Goal: Register for event/course

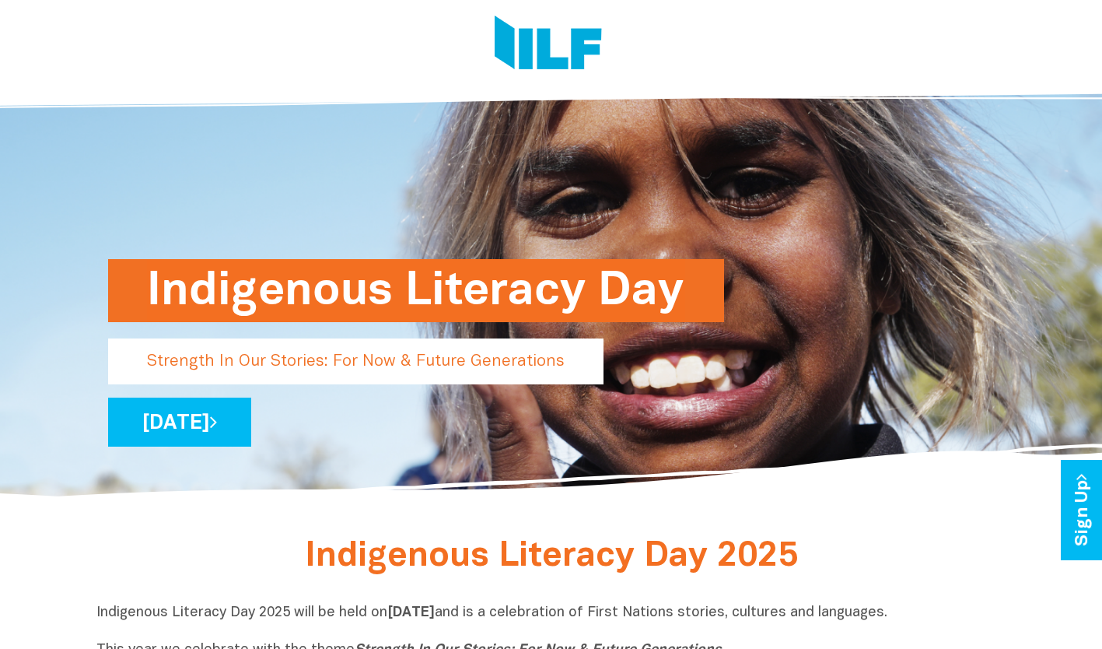
click at [304, 279] on h1 "Indigenous Literacy Day" at bounding box center [416, 290] width 538 height 63
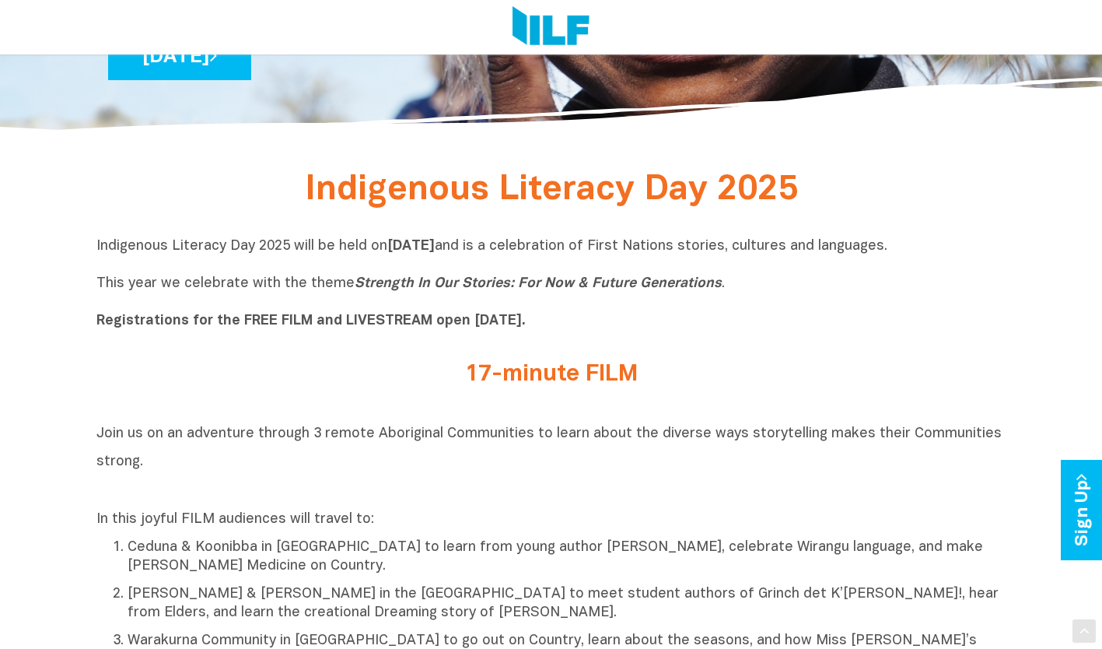
scroll to position [366, 0]
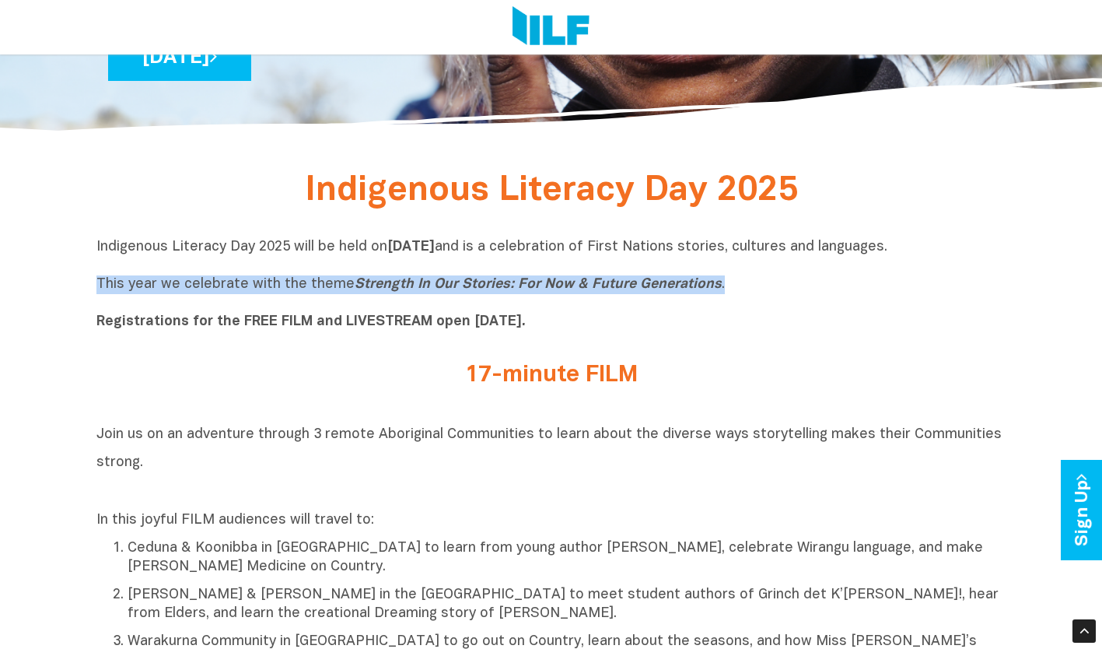
drag, startPoint x: 731, startPoint y: 285, endPoint x: 91, endPoint y: 289, distance: 640.1
drag, startPoint x: 91, startPoint y: 289, endPoint x: 193, endPoint y: 278, distance: 102.5
copy p "This year we celebrate with the theme Strength In Our Stories: For Now & Future…"
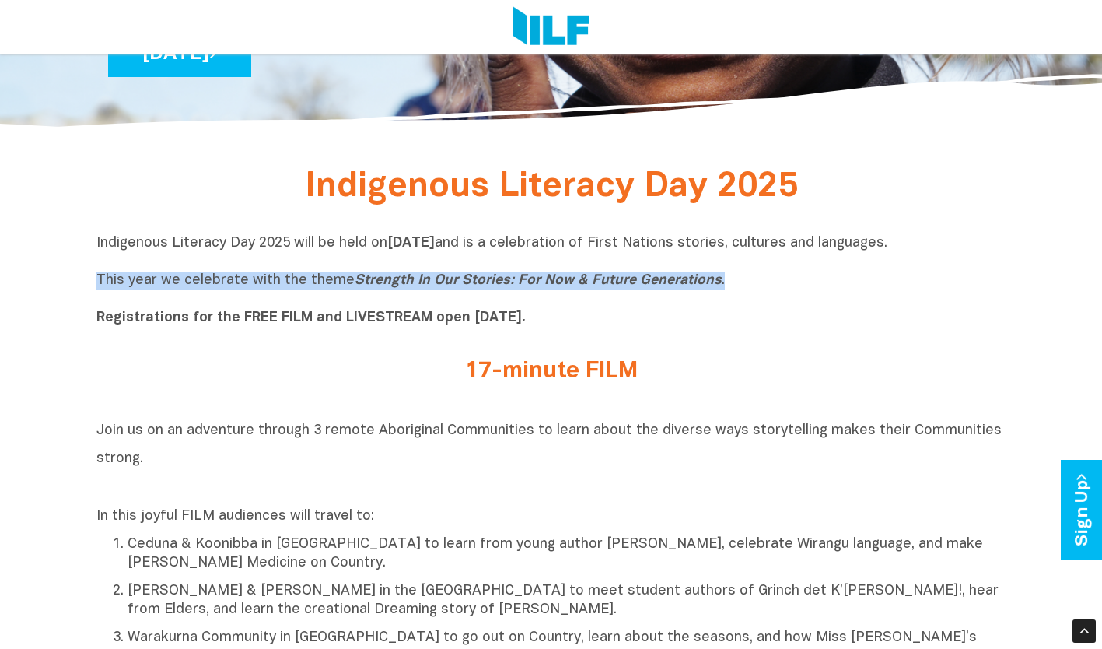
scroll to position [369, 0]
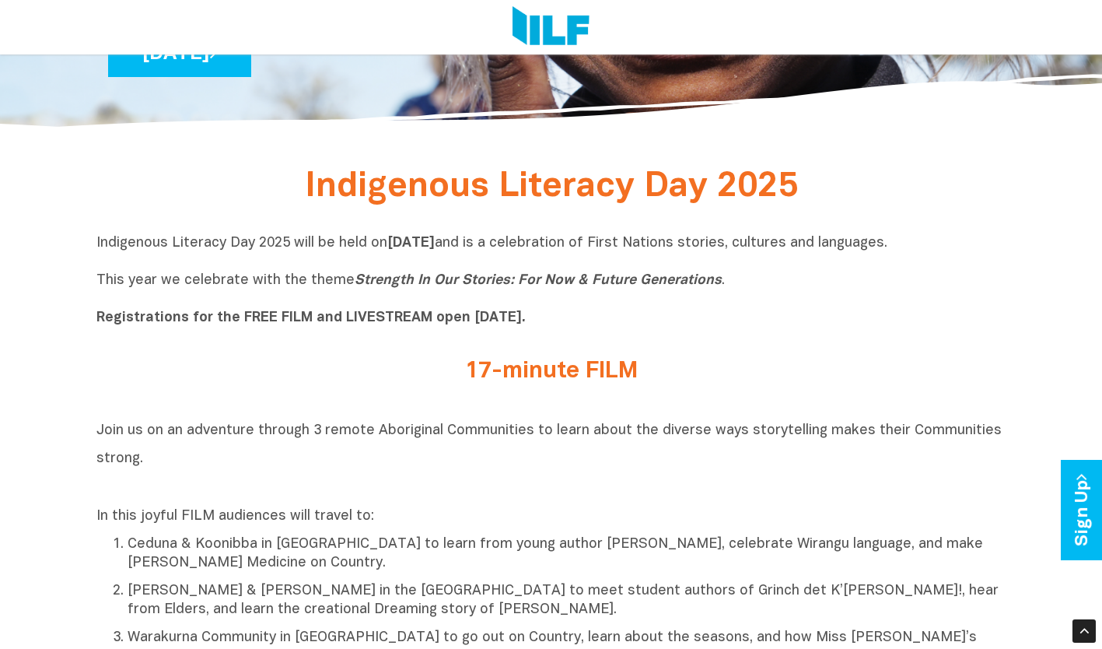
click at [309, 443] on h2 "Join us on an adventure through 3 remote Aboriginal Communities to learn about …" at bounding box center [551, 457] width 910 height 84
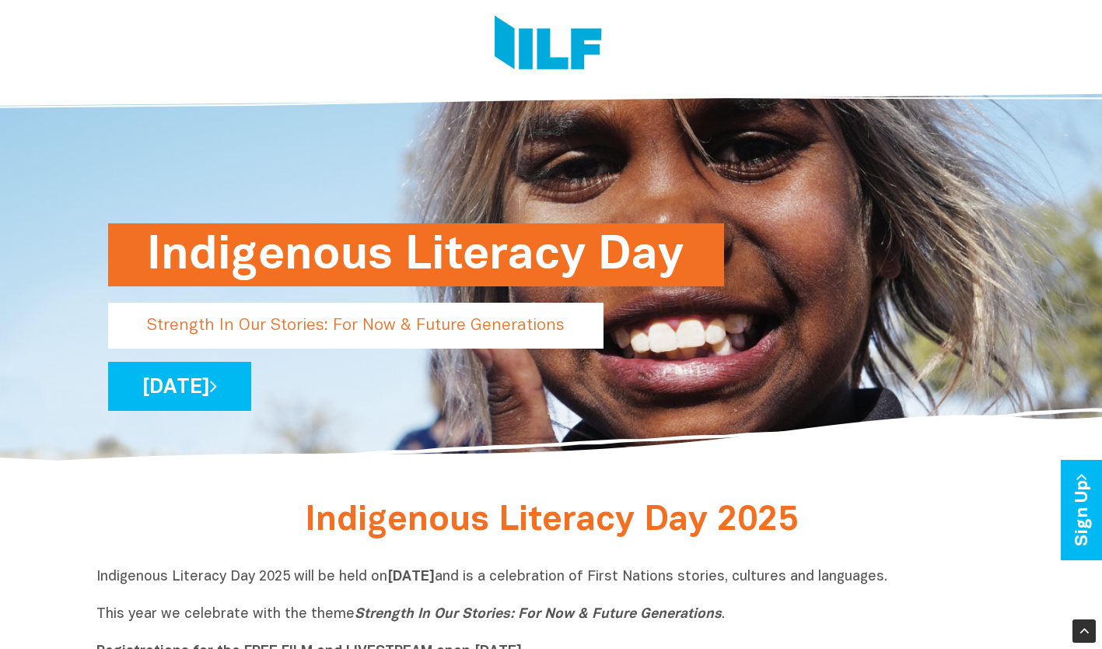
scroll to position [0, 0]
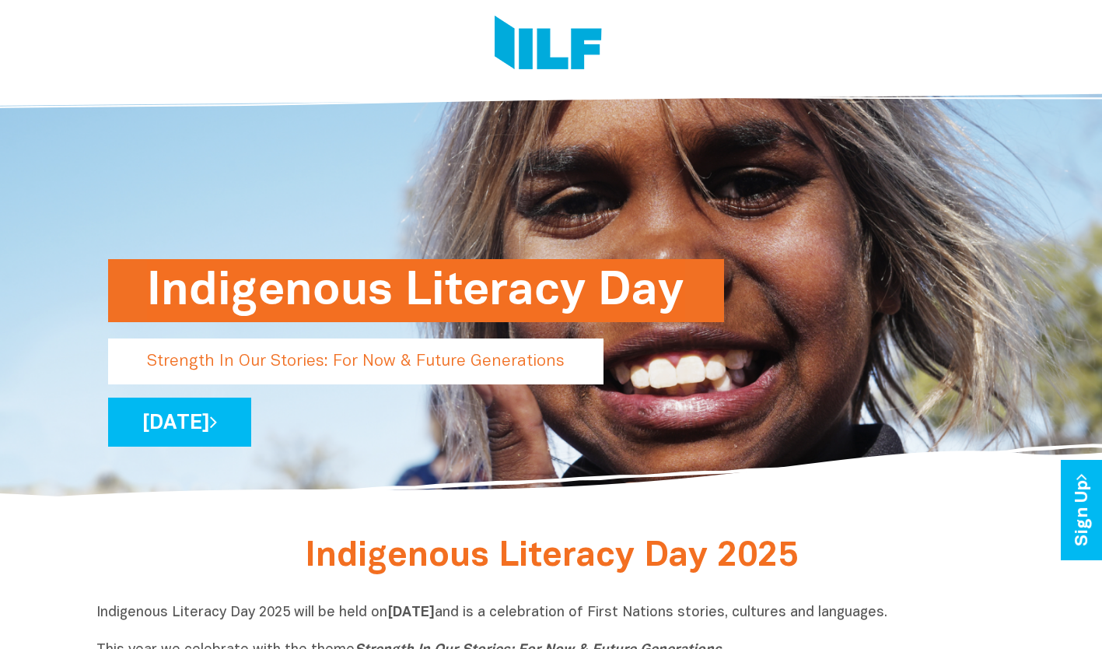
click at [251, 426] on link "[DATE]" at bounding box center [179, 421] width 143 height 49
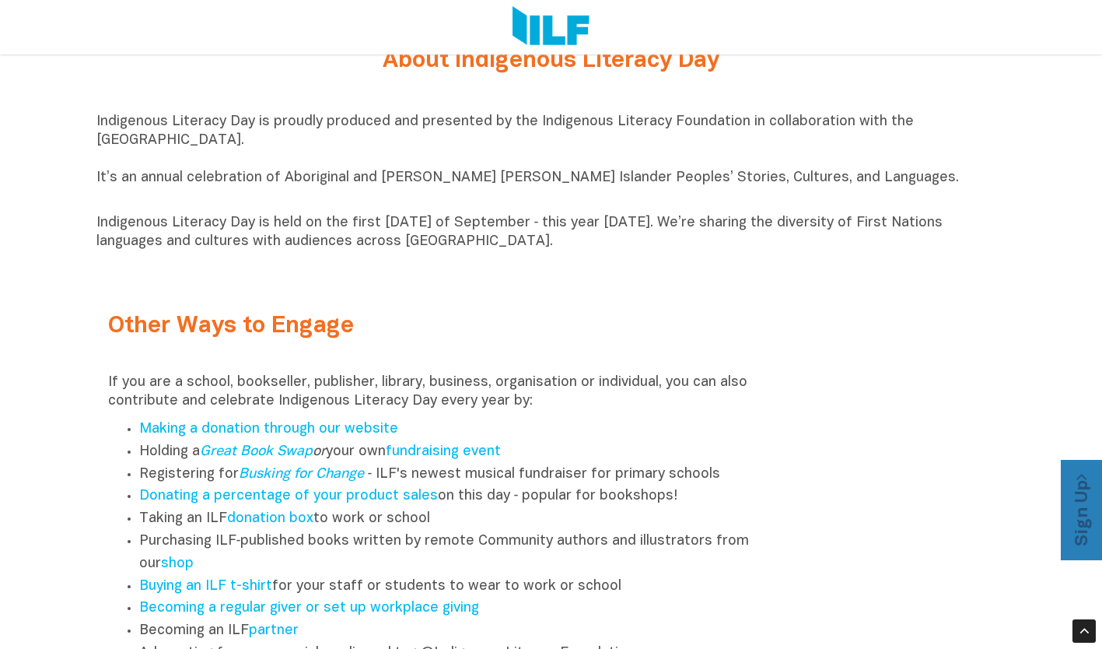
scroll to position [1660, 0]
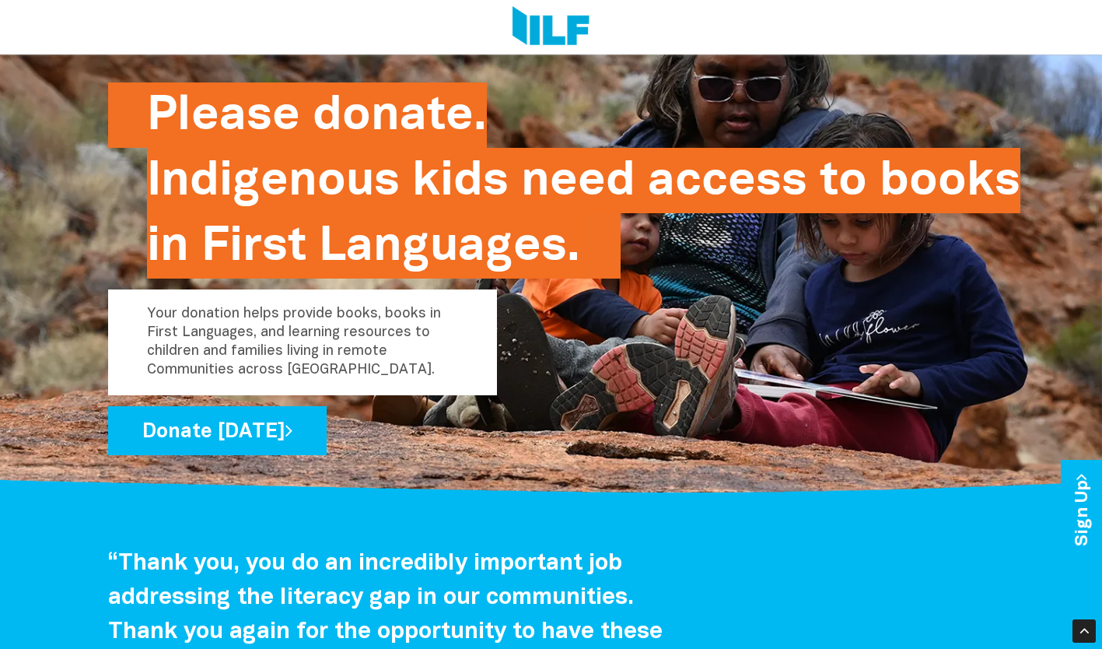
scroll to position [2449, 0]
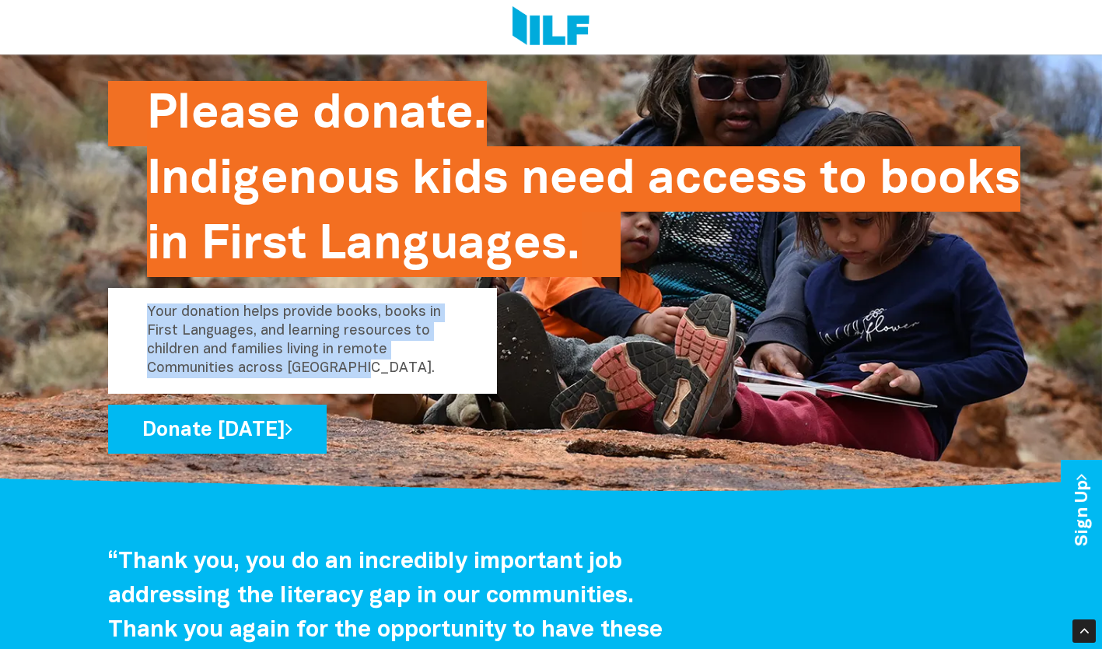
drag, startPoint x: 355, startPoint y: 376, endPoint x: 138, endPoint y: 321, distance: 223.0
click at [138, 321] on p "Your donation helps provide books, books in First Languages, and learning resou…" at bounding box center [302, 341] width 389 height 106
drag, startPoint x: 138, startPoint y: 321, endPoint x: 233, endPoint y: 336, distance: 95.3
copy p "Your donation helps provide books, books in First Languages, and learning resou…"
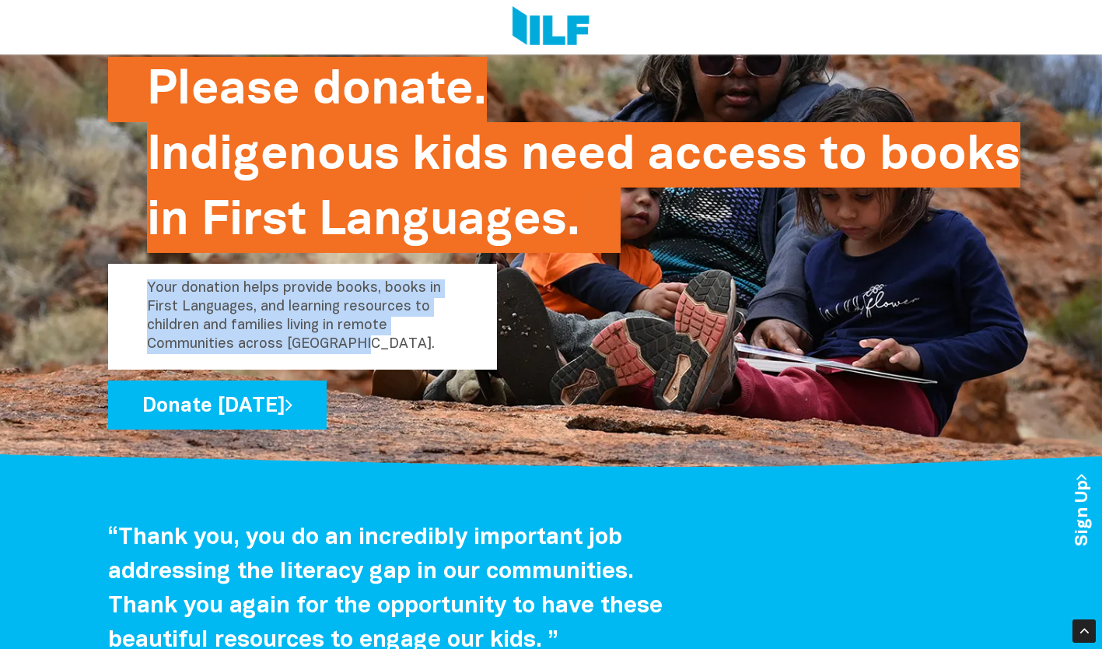
click at [415, 343] on p "Your donation helps provide books, books in First Languages, and learning resou…" at bounding box center [302, 317] width 389 height 106
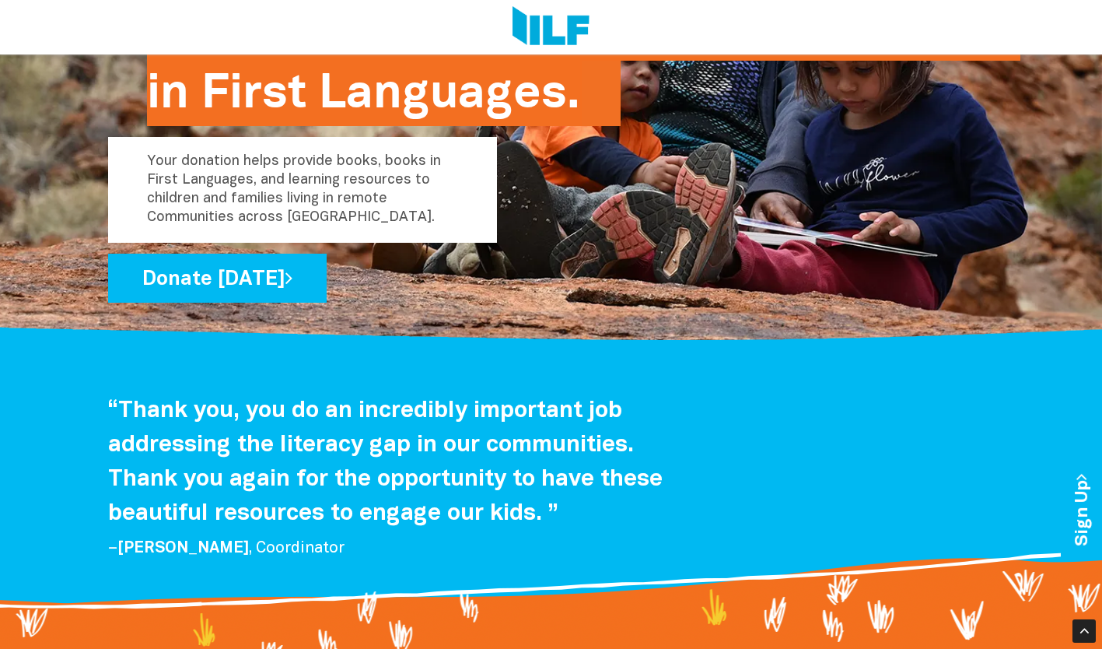
scroll to position [2601, 0]
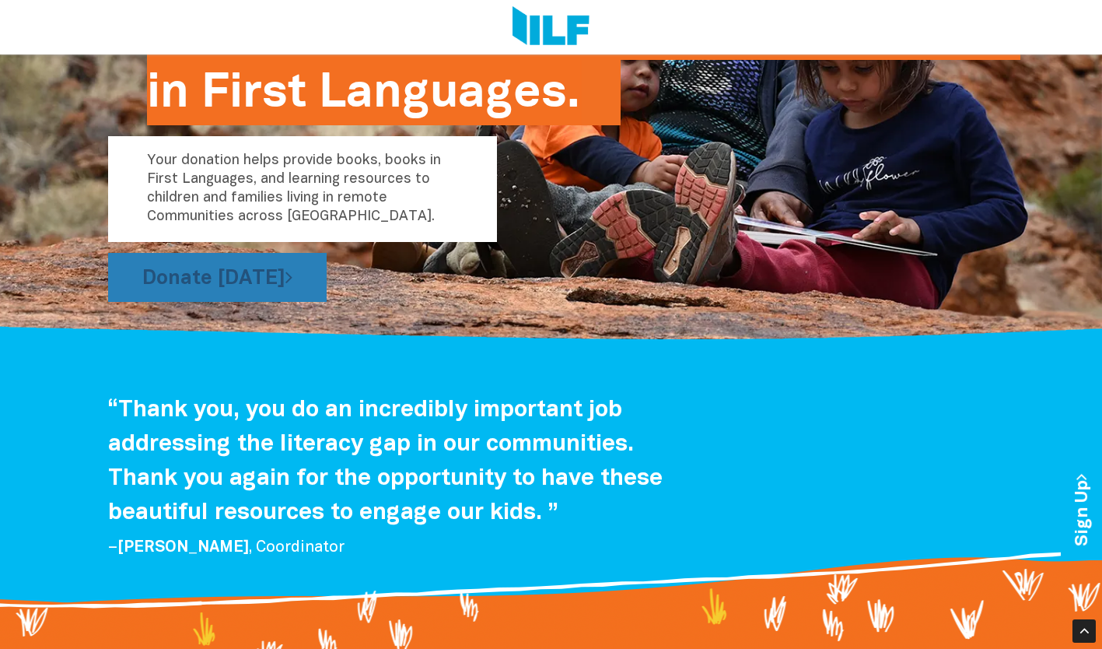
click at [203, 285] on link "Donate [DATE]" at bounding box center [217, 277] width 219 height 49
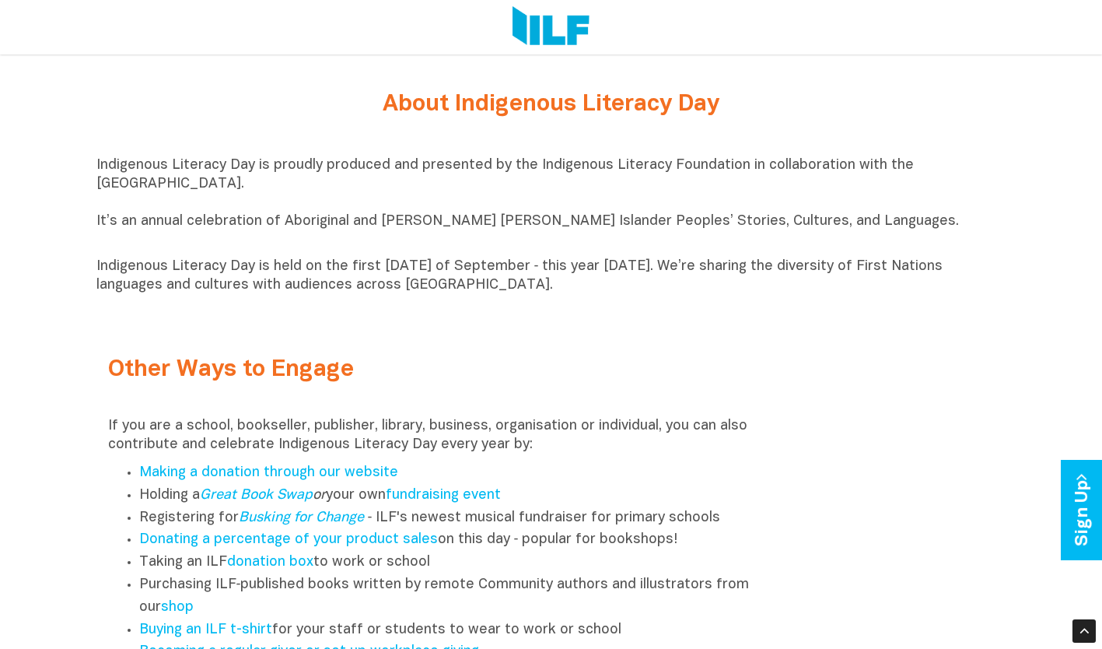
scroll to position [1623, 0]
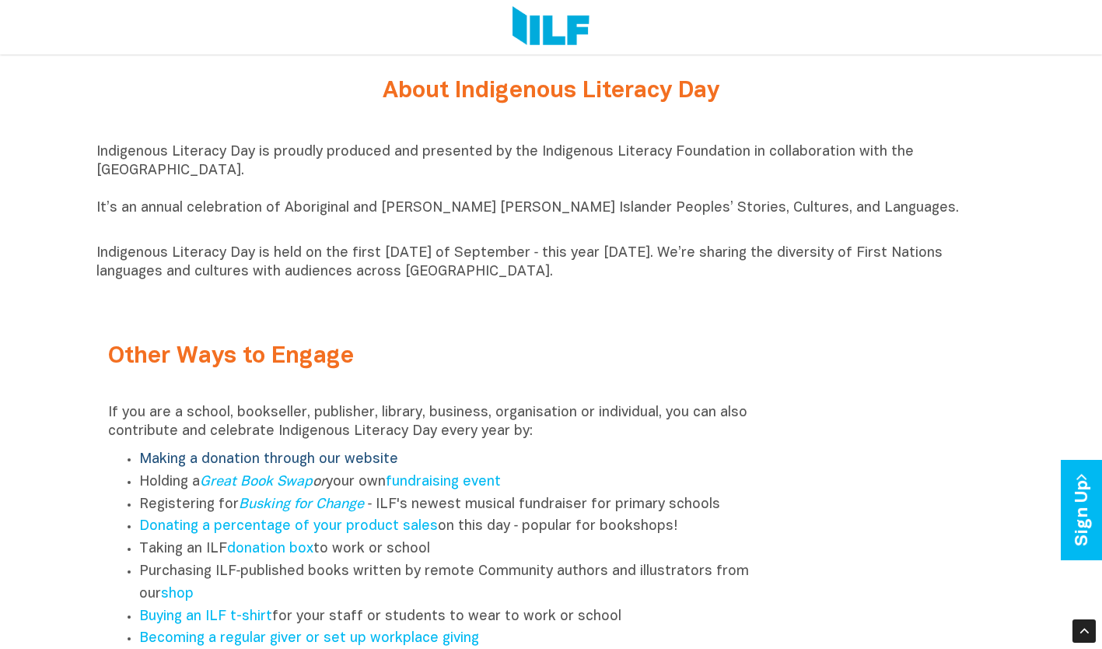
click at [327, 466] on link "Making a donation through our website" at bounding box center [268, 459] width 259 height 13
click at [473, 488] on link "fundraising event" at bounding box center [443, 481] width 115 height 13
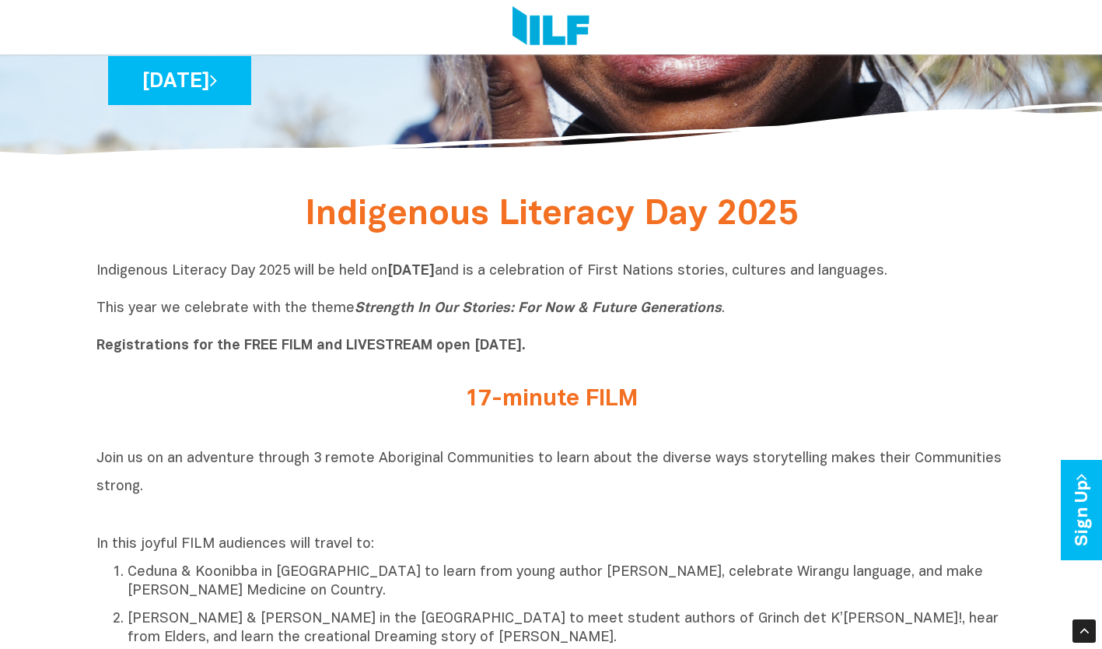
scroll to position [373, 0]
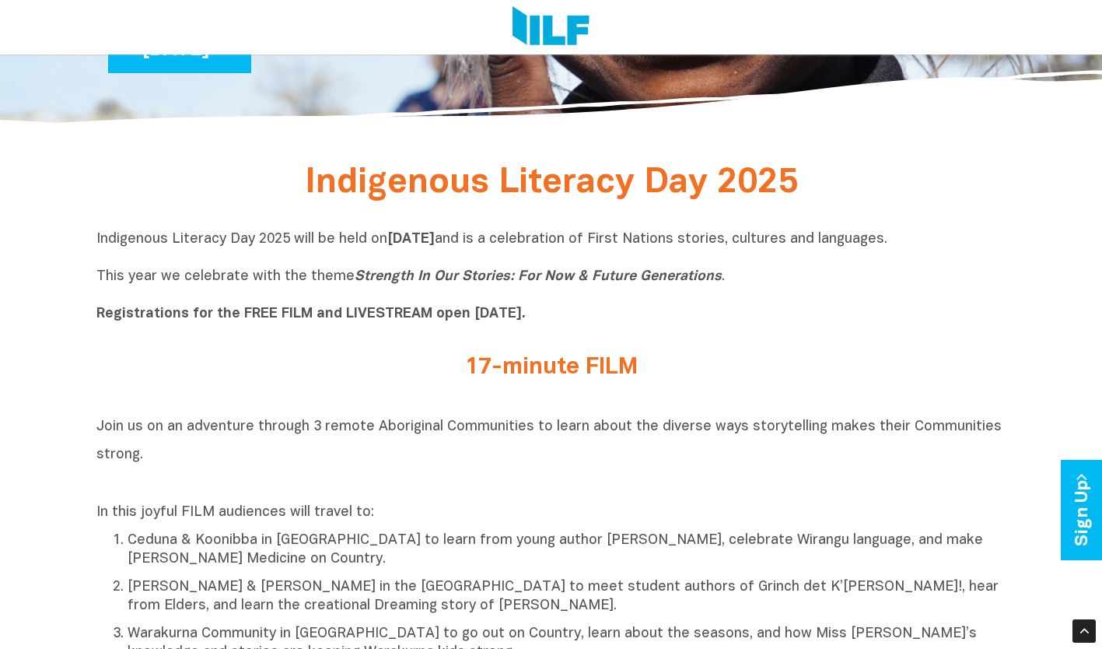
click at [517, 362] on h2 "17-minute FILM" at bounding box center [551, 368] width 583 height 26
click at [246, 315] on b "Registrations for the FREE FILM and LIVESTREAM open [DATE]." at bounding box center [310, 313] width 429 height 13
click at [303, 318] on b "Registrations for the FREE FILM and LIVESTREAM open [DATE]." at bounding box center [310, 313] width 429 height 13
click at [1100, 509] on link "Sign Up" at bounding box center [1083, 510] width 44 height 100
